Goal: Find contact information: Find contact information

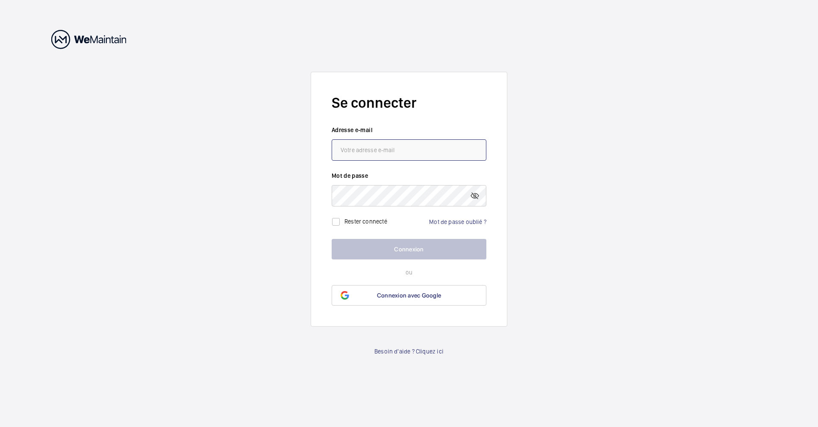
click at [366, 147] on input "email" at bounding box center [408, 149] width 155 height 21
paste input "[PERSON_NAME][EMAIL_ADDRESS][DOMAIN_NAME]"
type input "[PERSON_NAME][EMAIL_ADDRESS][DOMAIN_NAME]"
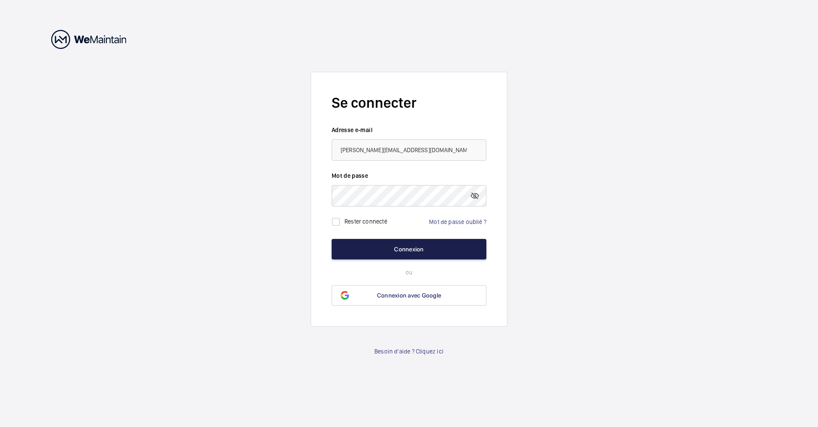
click at [416, 248] on button "Connexion" at bounding box center [408, 249] width 155 height 21
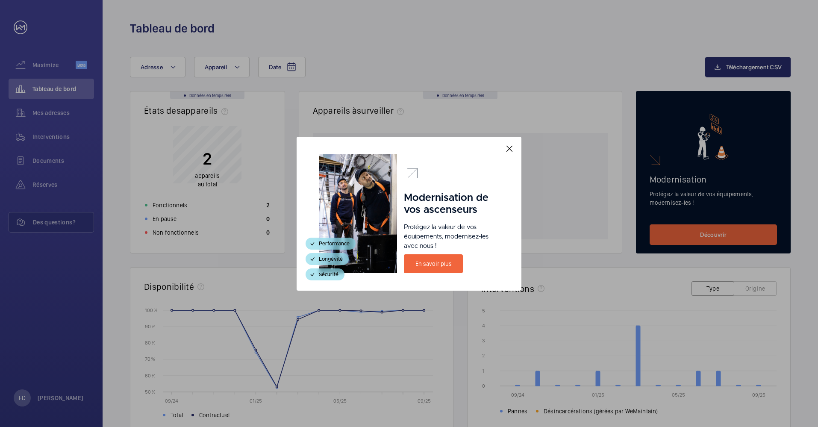
click at [510, 150] on mat-icon at bounding box center [509, 149] width 10 height 10
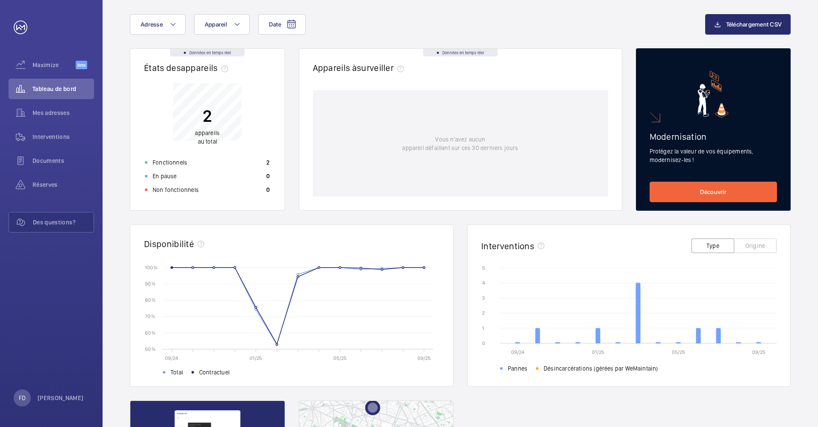
scroll to position [85, 0]
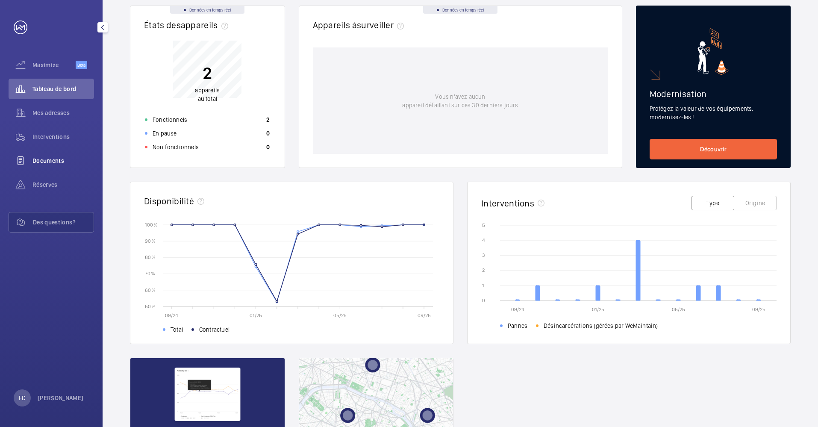
click at [51, 161] on span "Documents" at bounding box center [63, 160] width 62 height 9
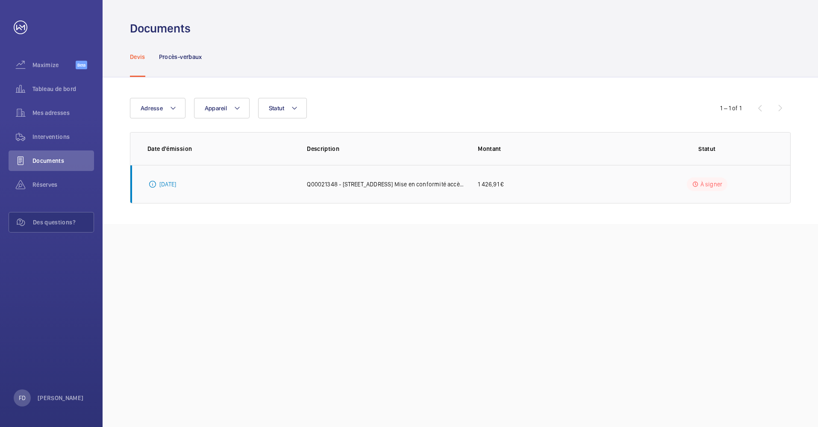
click at [166, 186] on p "[DATE]" at bounding box center [167, 184] width 17 height 9
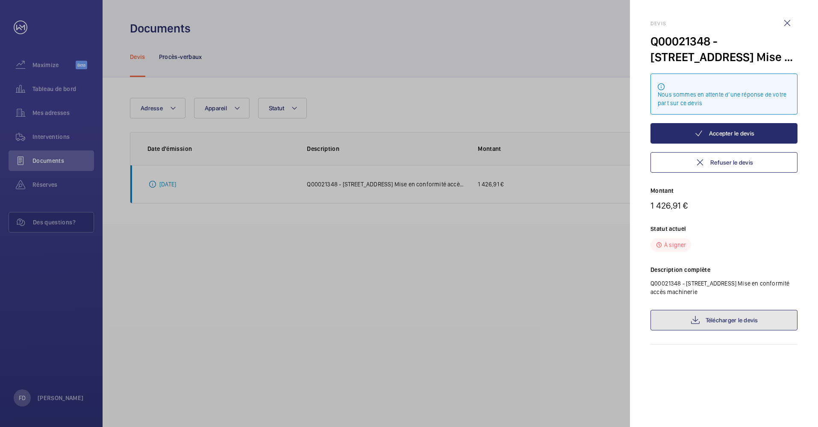
click at [729, 323] on link "Télécharger le devis" at bounding box center [723, 320] width 147 height 21
click at [45, 186] on div at bounding box center [409, 213] width 818 height 427
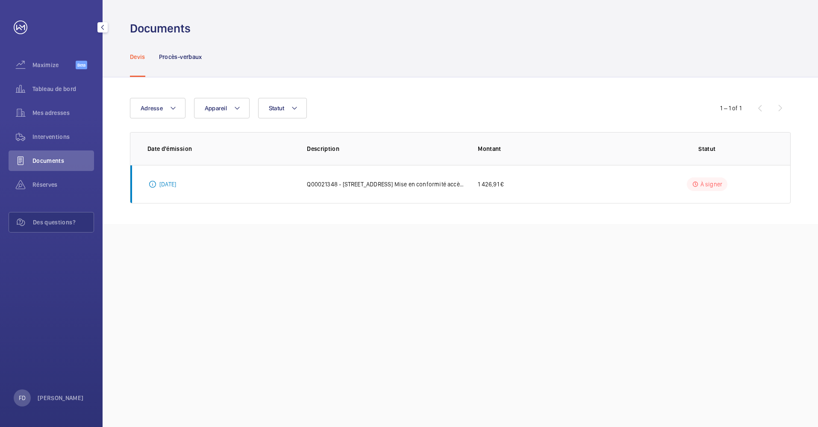
click at [45, 186] on span "Réserves" at bounding box center [63, 184] width 62 height 9
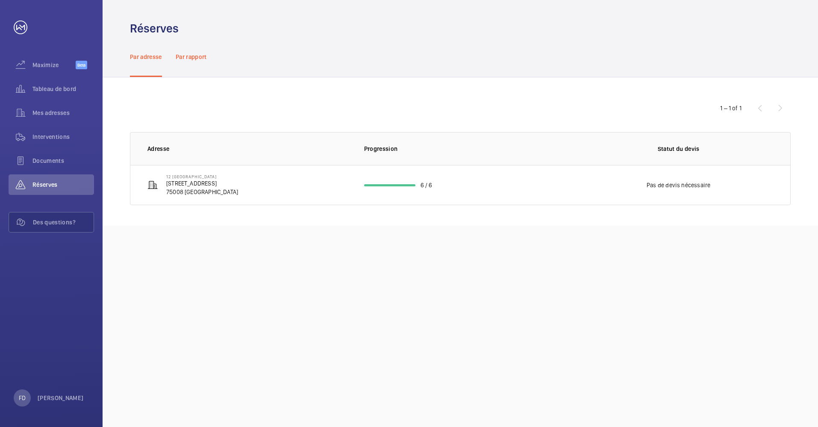
click at [198, 56] on p "Par rapport" at bounding box center [191, 57] width 31 height 9
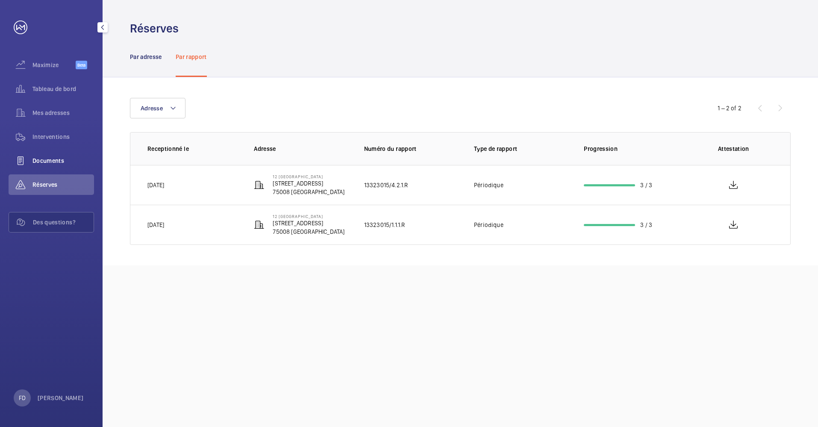
click at [44, 162] on span "Documents" at bounding box center [63, 160] width 62 height 9
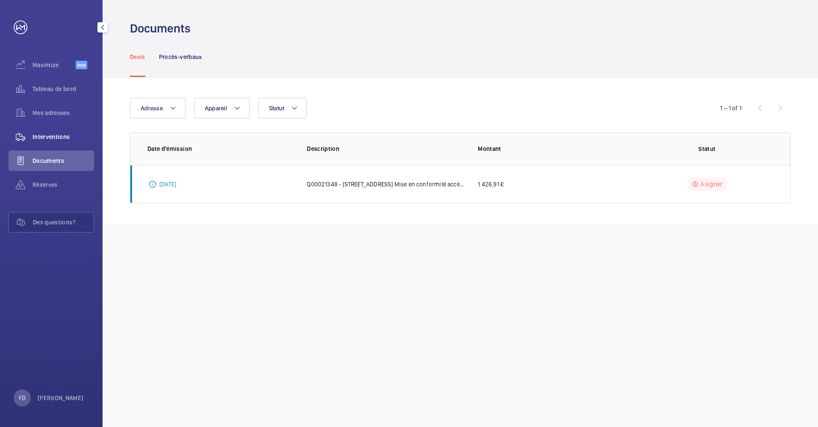
click at [59, 138] on span "Interventions" at bounding box center [63, 136] width 62 height 9
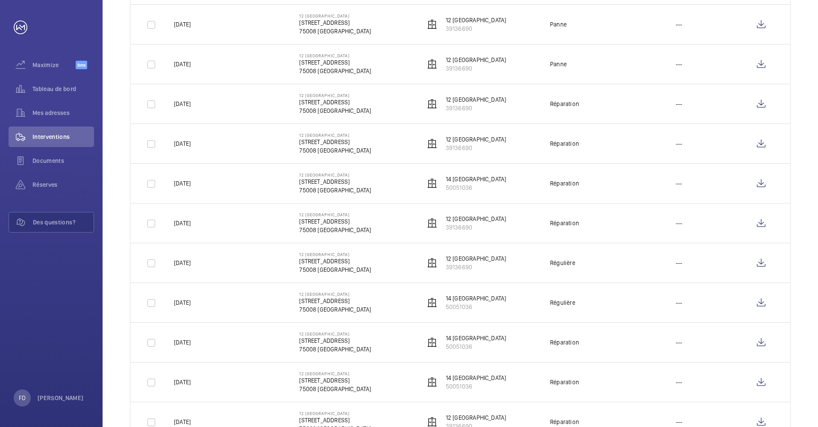
scroll to position [683, 0]
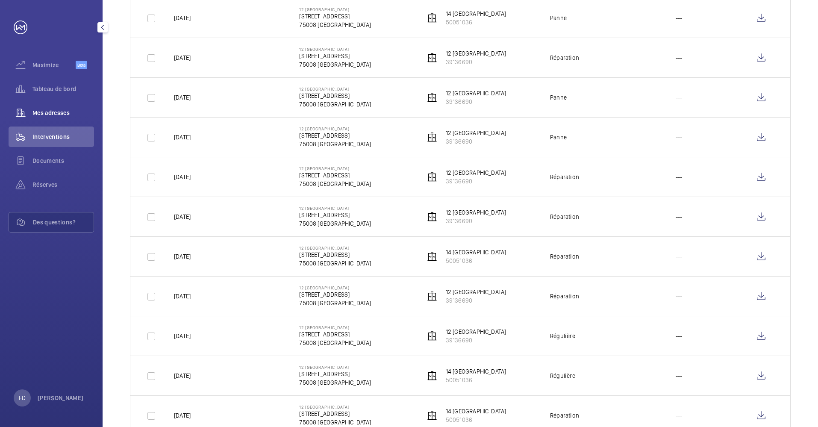
click at [50, 114] on span "Mes adresses" at bounding box center [63, 113] width 62 height 9
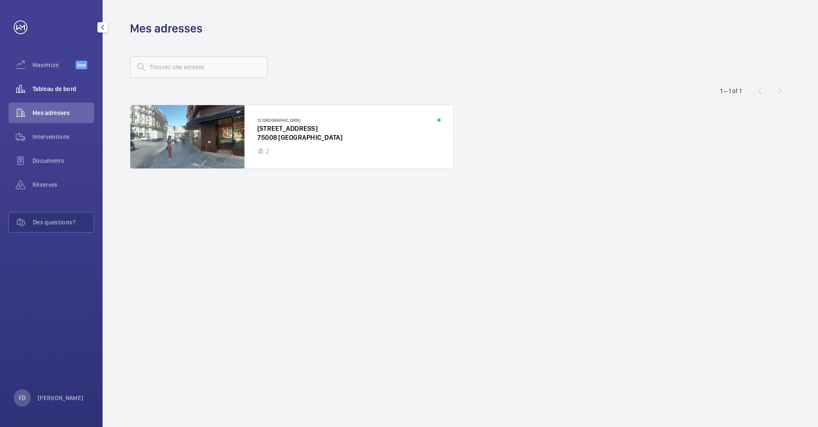
click at [52, 91] on span "Tableau de bord" at bounding box center [63, 89] width 62 height 9
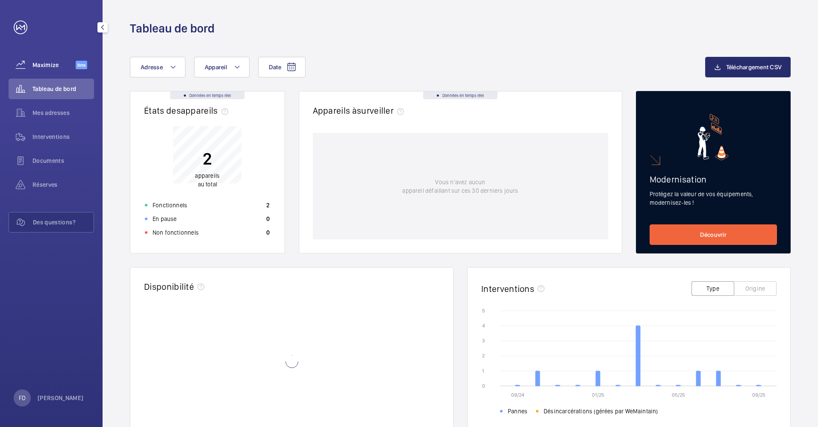
click at [46, 67] on span "Maximize" at bounding box center [53, 65] width 43 height 9
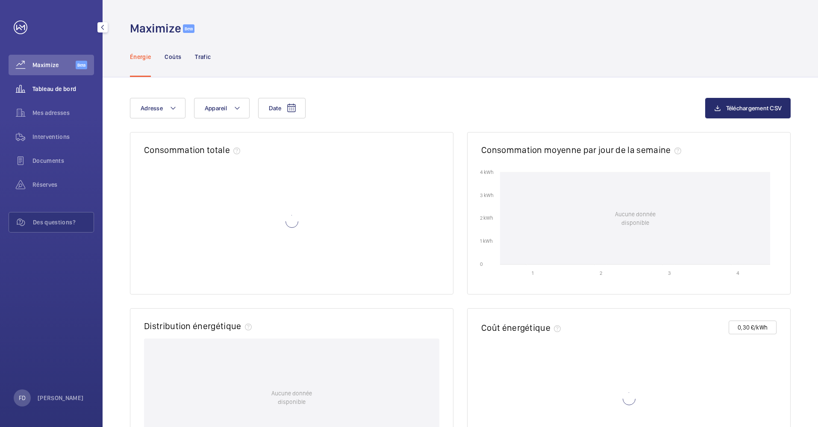
click at [45, 84] on div "Tableau de bord" at bounding box center [51, 89] width 85 height 21
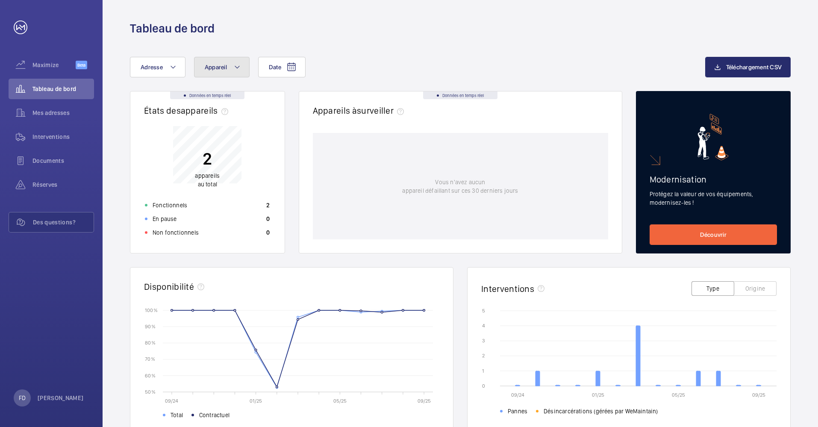
click at [218, 70] on span "Appareil" at bounding box center [216, 67] width 22 height 7
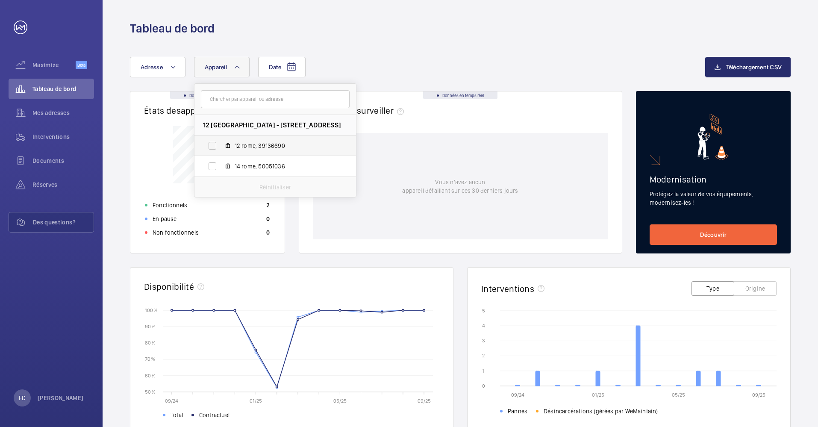
click at [247, 148] on span "12 rome, 39136690" at bounding box center [284, 145] width 99 height 9
click at [221, 148] on input "12 rome, 39136690" at bounding box center [212, 145] width 17 height 17
checkbox input "true"
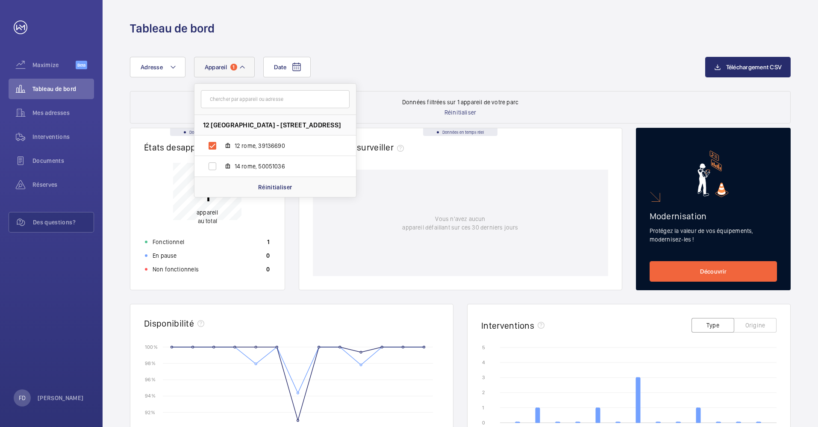
click at [427, 259] on div "Vous n'avez aucun appareil défaillant sur ces 30 derniers jours" at bounding box center [460, 223] width 295 height 106
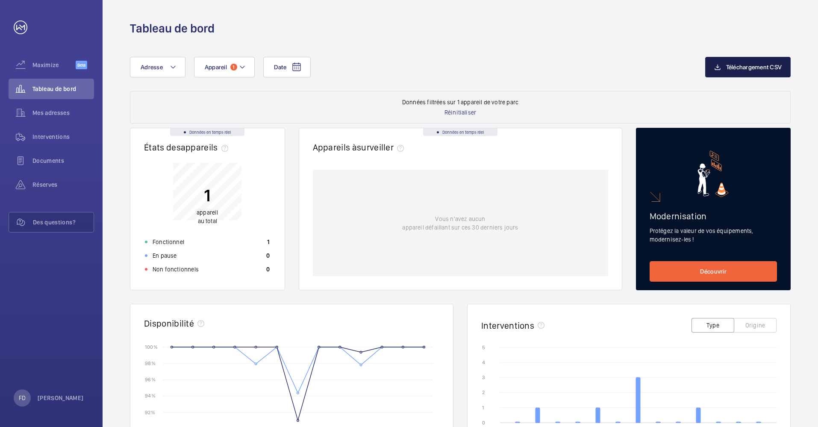
click at [761, 69] on span "Téléchargement CSV" at bounding box center [754, 67] width 56 height 7
click at [219, 71] on button "Appareil 1" at bounding box center [224, 67] width 61 height 21
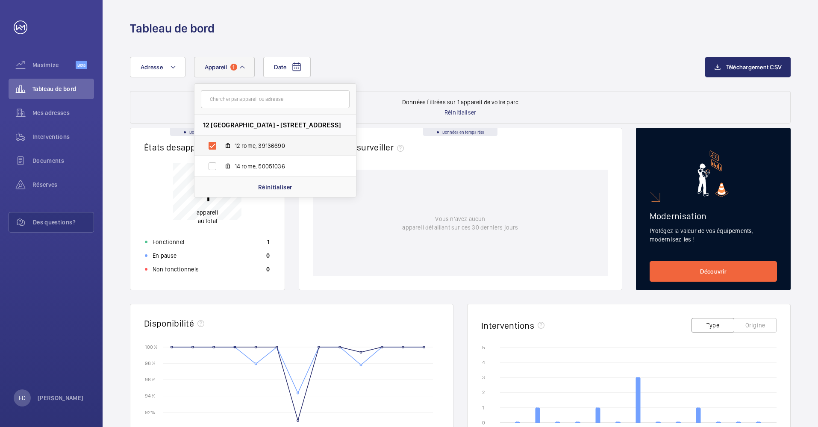
click at [210, 147] on label "12 rome, 39136690" at bounding box center [268, 145] width 148 height 21
click at [210, 147] on input "12 rome, 39136690" at bounding box center [212, 145] width 17 height 17
checkbox input "false"
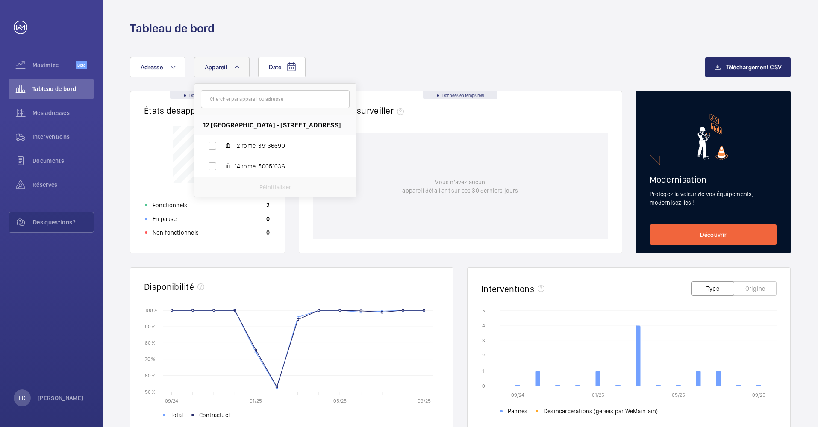
click at [456, 34] on div "Tableau de bord" at bounding box center [460, 29] width 660 height 16
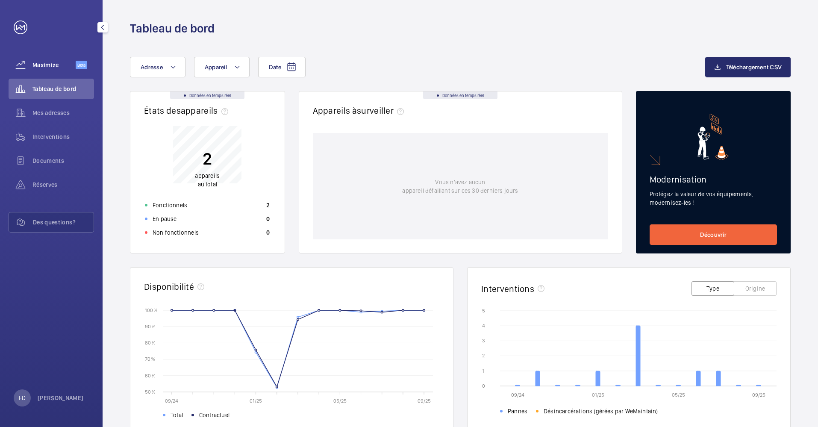
click at [50, 62] on span "Maximize" at bounding box center [53, 65] width 43 height 9
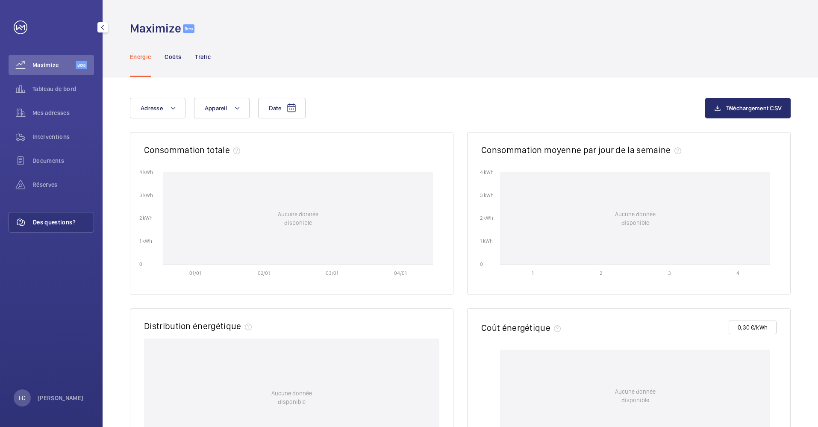
click at [40, 226] on span "Des questions?" at bounding box center [63, 222] width 61 height 9
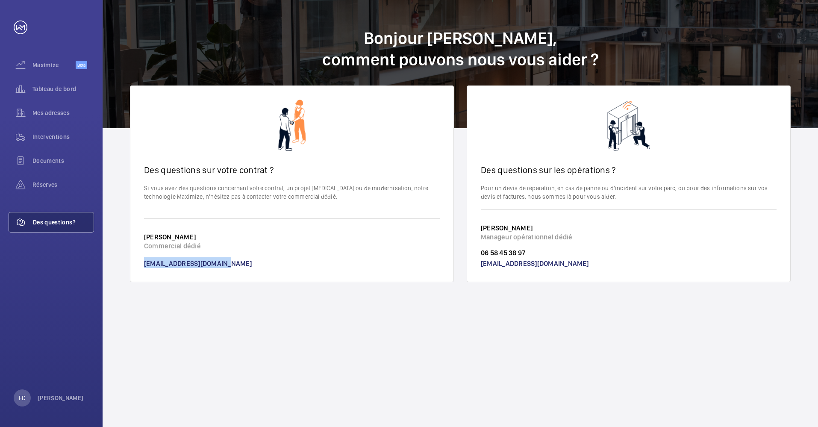
drag, startPoint x: 230, startPoint y: 264, endPoint x: 138, endPoint y: 264, distance: 92.3
click at [138, 264] on wm-front-card-footer "[PERSON_NAME] Commercial dédié [EMAIL_ADDRESS][DOMAIN_NAME]" at bounding box center [291, 249] width 323 height 63
copy link "[EMAIL_ADDRESS][DOMAIN_NAME]"
click at [23, 26] on link at bounding box center [21, 28] width 14 height 14
